Goal: Transaction & Acquisition: Purchase product/service

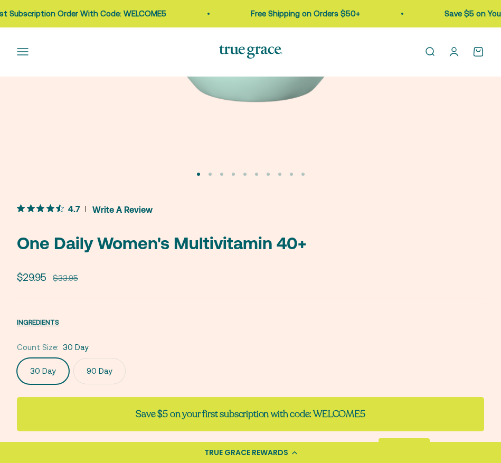
scroll to position [394, 0]
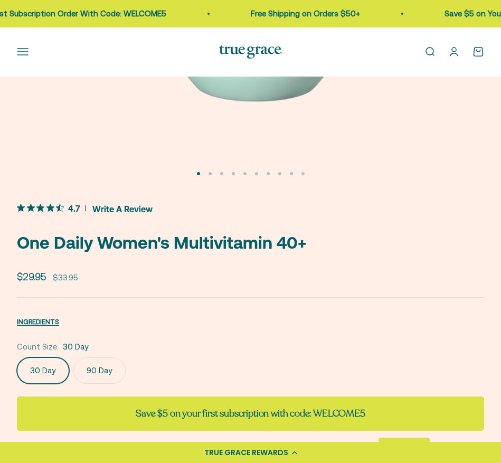
click at [169, 245] on p "One Daily Women's Multivitamin 40+" at bounding box center [250, 242] width 467 height 27
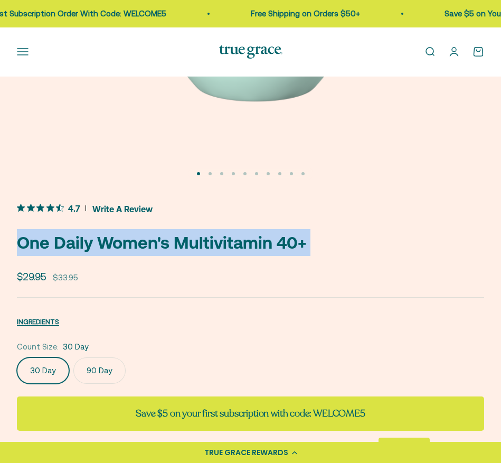
click at [169, 245] on p "One Daily Women's Multivitamin 40+" at bounding box center [250, 242] width 467 height 27
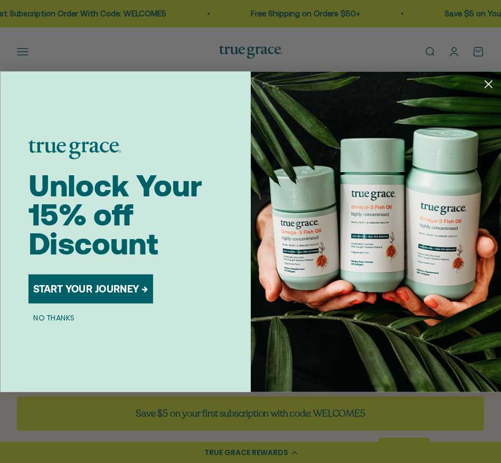
copy safe-sticky "One Daily Women's Multivitamin 40+"
click at [492, 88] on circle "Close dialog" at bounding box center [488, 83] width 17 height 17
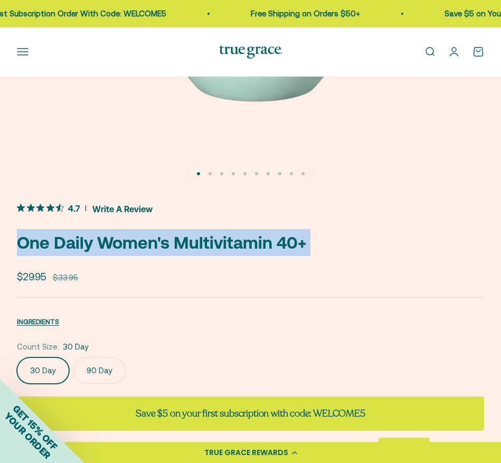
copy safe-sticky "One Daily Women's Multivitamin 40+"
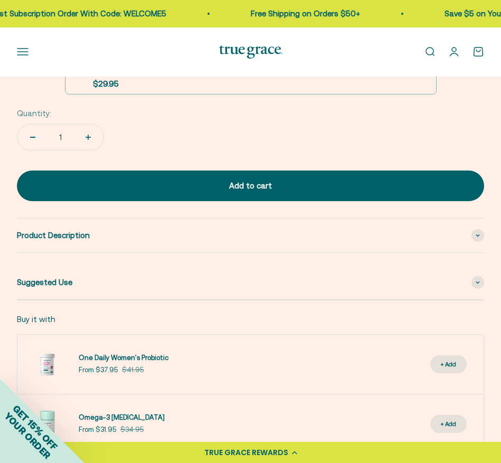
scroll to position [932, 0]
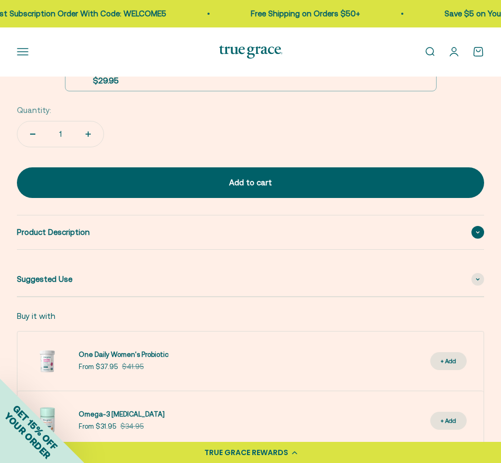
click at [474, 233] on span at bounding box center [477, 232] width 13 height 13
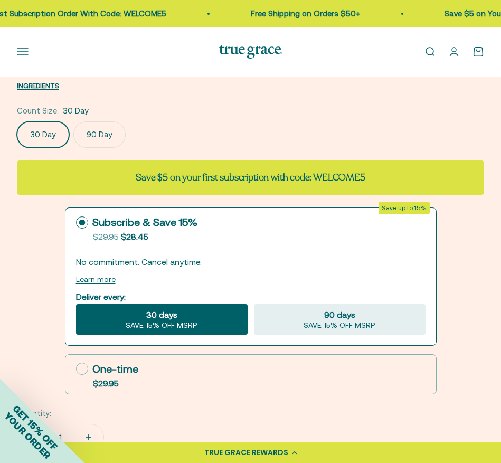
scroll to position [628, 0]
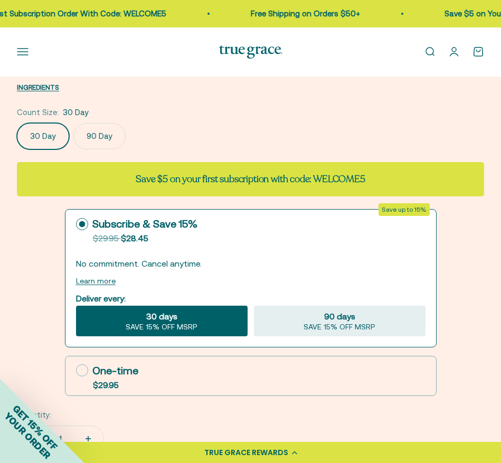
click at [78, 369] on icon at bounding box center [82, 370] width 12 height 12
click at [76, 370] on input "One-time $29.95" at bounding box center [75, 370] width 1 height 1
radio input "true"
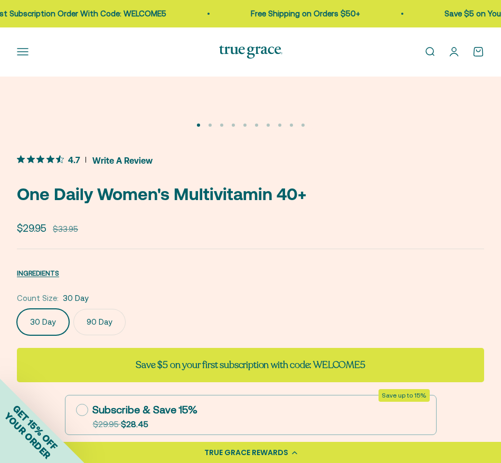
scroll to position [441, 0]
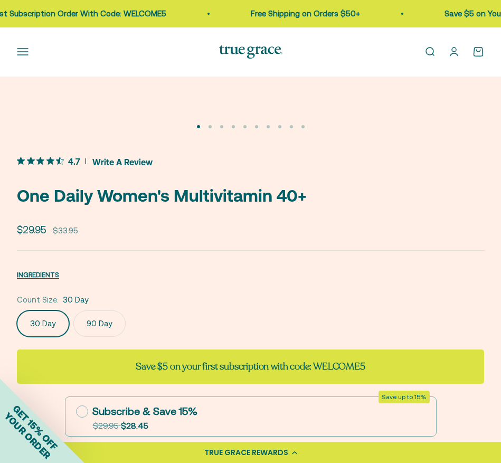
click at [98, 317] on label "90 Day" at bounding box center [99, 323] width 52 height 26
click at [17, 310] on input "90 Day" at bounding box center [16, 310] width 1 height 1
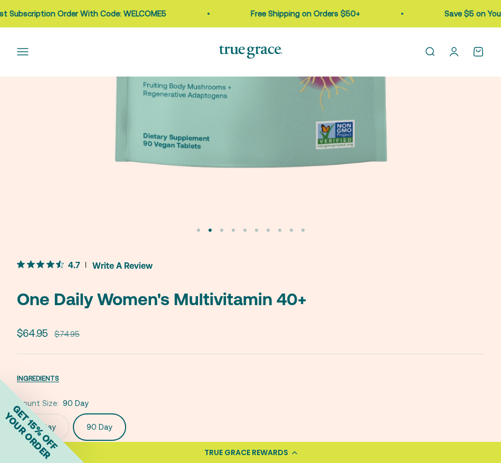
scroll to position [354, 0]
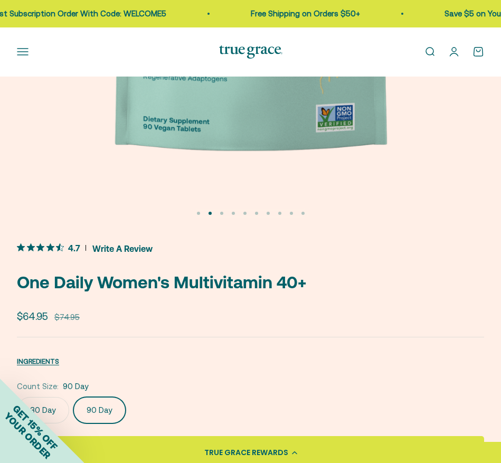
click at [42, 400] on div "GET 15% OFF YOUR ORDER" at bounding box center [42, 420] width 84 height 84
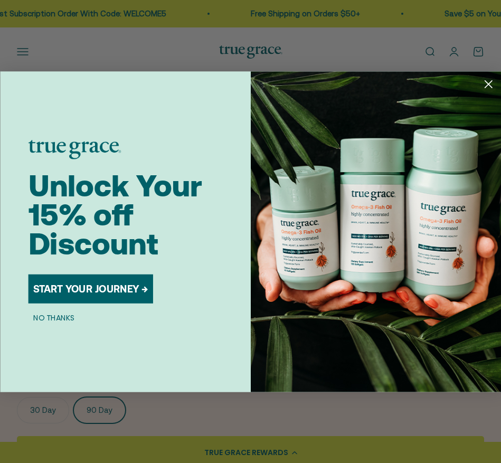
click at [47, 405] on div "Close dialog Unlock Your 15% off Discount START YOUR JOURNEY → NO THANKS Submit" at bounding box center [250, 231] width 501 height 463
click at [382, 37] on div "Close dialog Unlock Your 15% off Discount START YOUR JOURNEY → NO THANKS Submit" at bounding box center [250, 231] width 501 height 463
click at [489, 86] on circle "Close dialog" at bounding box center [488, 83] width 17 height 17
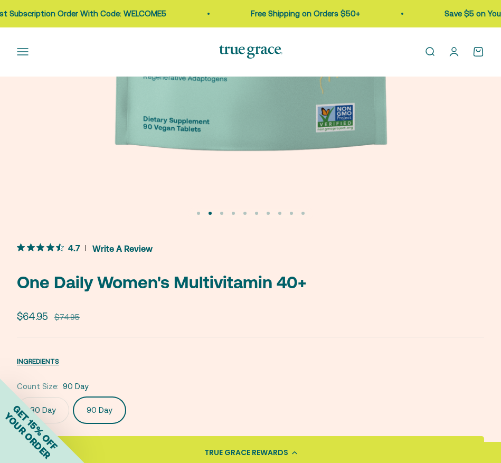
click at [50, 413] on div "GET 15% OFF YOUR ORDER" at bounding box center [42, 420] width 84 height 84
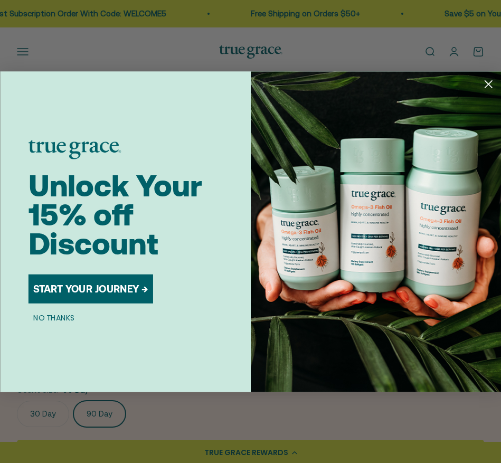
click at [491, 85] on circle "Close dialog" at bounding box center [488, 83] width 17 height 17
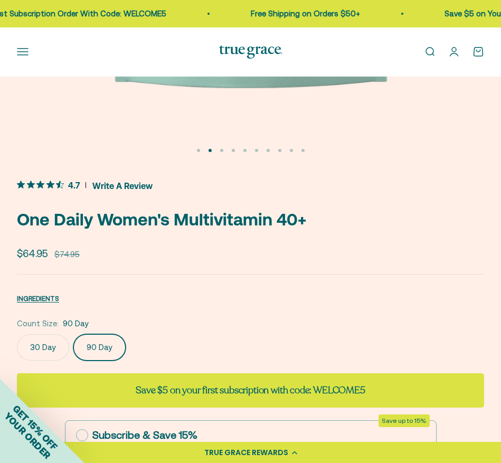
scroll to position [419, 0]
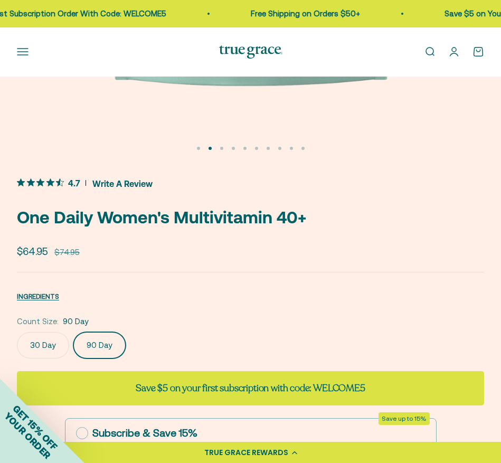
click at [35, 349] on label "30 Day" at bounding box center [43, 345] width 52 height 26
click at [17, 332] on input "30 Day" at bounding box center [16, 331] width 1 height 1
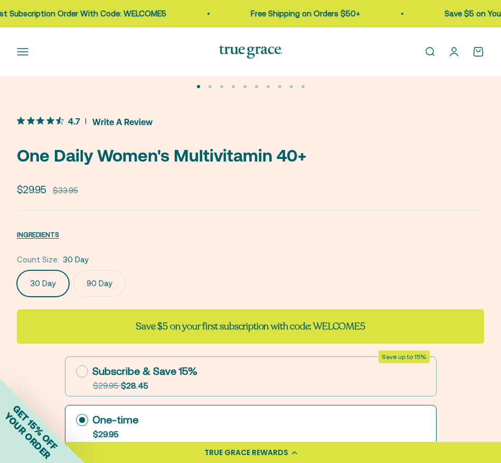
scroll to position [482, 0]
